Goal: Transaction & Acquisition: Purchase product/service

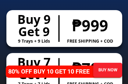
scroll to position [2841, 0]
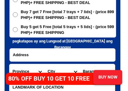
scroll to position [3051, 0]
click at [105, 54] on input "Input address" at bounding box center [62, 54] width 105 height 13
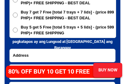
scroll to position [3050, 0]
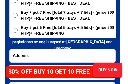
click at [16, 30] on input "Buy 5 get 5 Free [total 5 trays + 5 lids] - (price 599 PHP)+ FREE SHIPPING" at bounding box center [15, 30] width 5 height 5
radio input "true"
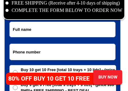
scroll to position [2963, 0]
click at [14, 29] on input "Input full_name" at bounding box center [62, 29] width 105 height 15
type input "Thelma Tacad"
type input "09277149619"
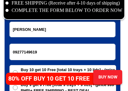
select select "Select province"
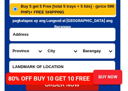
scroll to position [3071, 0]
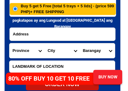
click at [30, 34] on input "Input address" at bounding box center [62, 34] width 105 height 13
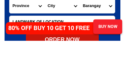
type input "129 NARRA CORNER APITONG STREETS"
click at [41, 42] on select "Province Abra Agusan-del-norte Agusan-del-sur Aklan Albay Antique Apayao Aurora…" at bounding box center [26, 49] width 35 height 15
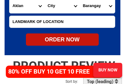
click at [41, 7] on select "Province Abra Agusan-del-norte Agusan-del-sur Aklan Albay Antique Apayao Aurora…" at bounding box center [26, 5] width 35 height 15
select select "63_219"
click at [74, 7] on select "City Binondo CALOOCAN Ermita Intramuros Las-pinas Makati Malabon-city Malate Ma…" at bounding box center [62, 5] width 35 height 15
select select "63_2197133"
click at [112, 6] on select "Barangay Bangkal Bel-air Bel~air Carmona Cembo Comembo Dasmarinas East rembo Fo…" at bounding box center [97, 5] width 35 height 15
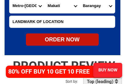
select select "63_2197133560"
click at [13, 21] on input "Input LANDMARKOFLOCATION" at bounding box center [61, 22] width 105 height 12
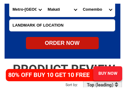
scroll to position [3116, 0]
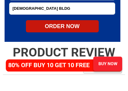
type input "SEVENTH DAY ADVENTIST BLDG"
click at [63, 36] on div "ORDER NOW" at bounding box center [62, 40] width 73 height 8
radio input "true"
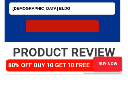
scroll to position [3129, 0]
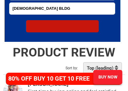
radio input "true"
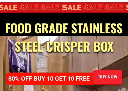
scroll to position [44, 0]
